Goal: Task Accomplishment & Management: Use online tool/utility

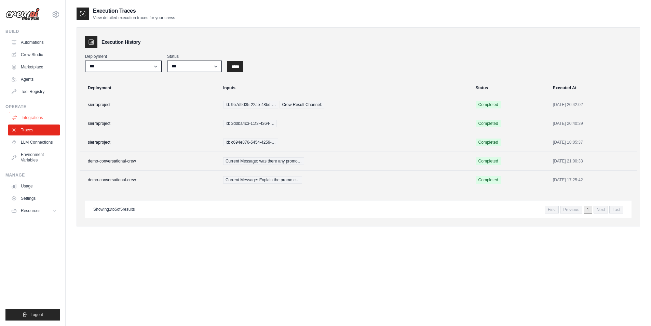
click at [37, 115] on link "Integrations" at bounding box center [35, 117] width 52 height 11
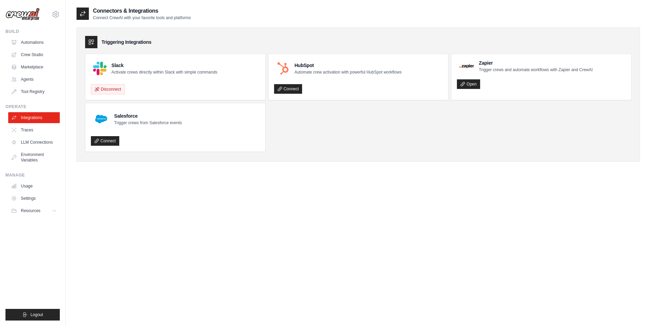
click at [338, 223] on div "Connectors & Integrations Connect CrewAI with your favorite tools and platforms…" at bounding box center [359, 170] width 564 height 326
click at [44, 318] on button "Logout" at bounding box center [32, 315] width 54 height 12
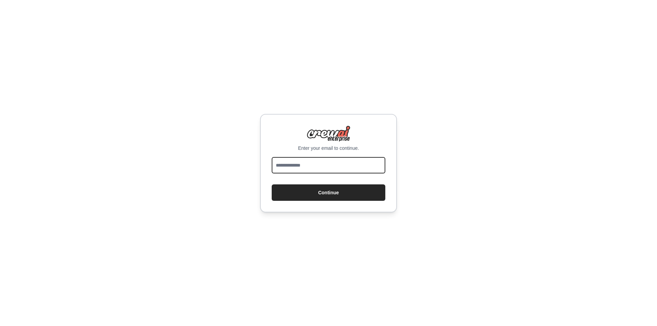
click at [320, 167] on input "email" at bounding box center [329, 165] width 114 height 16
type input "**********"
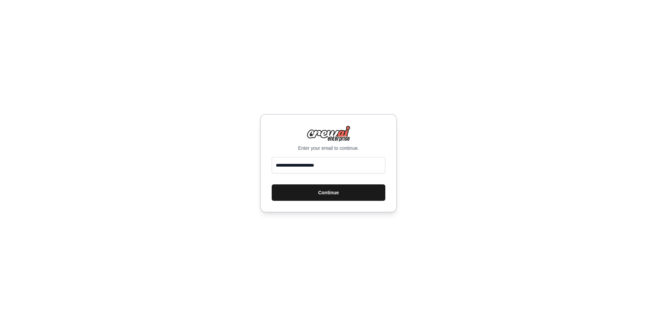
click at [313, 195] on button "Continue" at bounding box center [329, 192] width 114 height 16
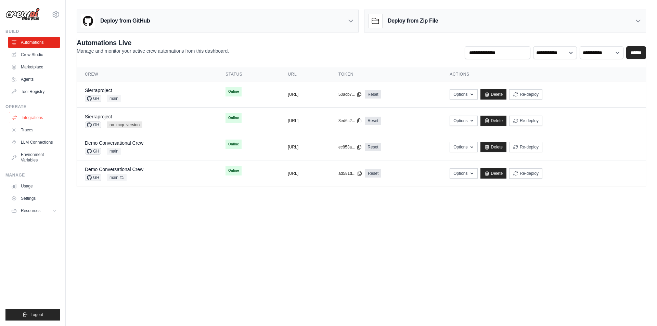
click at [34, 119] on link "Integrations" at bounding box center [35, 117] width 52 height 11
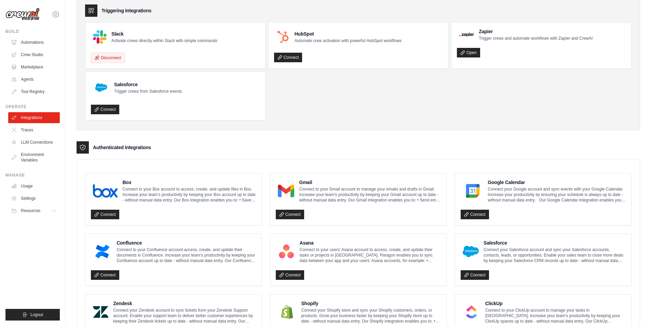
scroll to position [103, 0]
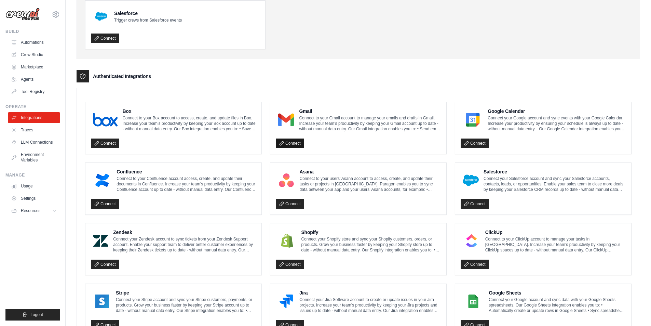
click at [293, 146] on link "Connect" at bounding box center [290, 143] width 28 height 10
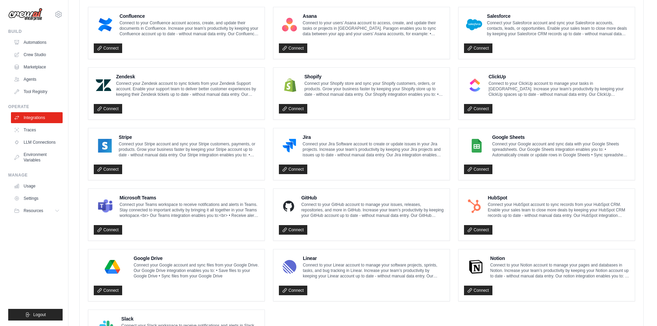
scroll to position [318, 0]
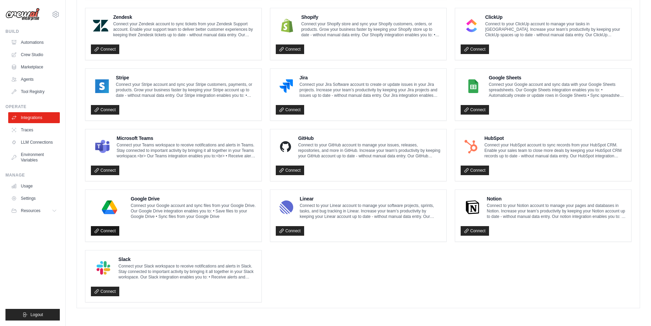
click at [102, 230] on link "Connect" at bounding box center [105, 231] width 28 height 10
click at [111, 232] on link "Connect" at bounding box center [105, 231] width 28 height 10
click at [104, 291] on link "Connect" at bounding box center [105, 292] width 28 height 10
click at [477, 110] on link "Connect" at bounding box center [475, 110] width 28 height 10
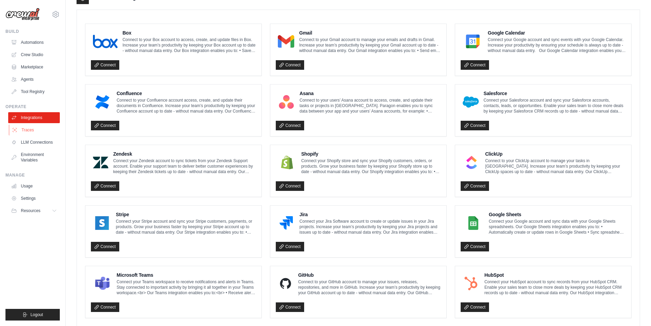
scroll to position [136, 0]
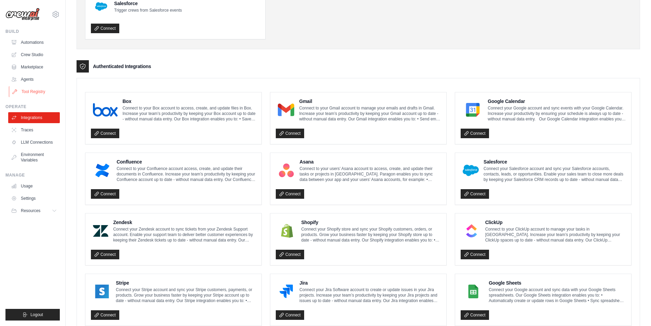
click at [32, 91] on link "Tool Registry" at bounding box center [35, 91] width 52 height 11
